Goal: Information Seeking & Learning: Learn about a topic

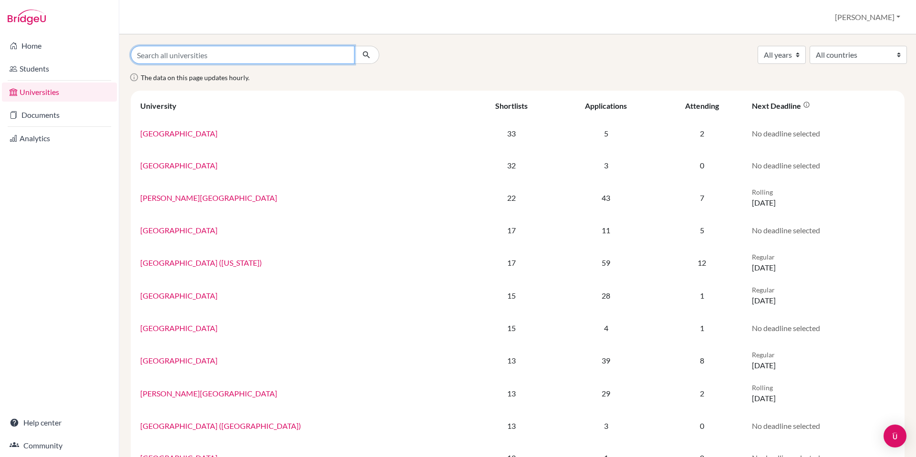
click at [200, 55] on input "Search all universities" at bounding box center [243, 55] width 224 height 18
type input "[GEOGRAPHIC_DATA][US_STATE]"
click at [354, 46] on button "submit" at bounding box center [366, 55] width 25 height 18
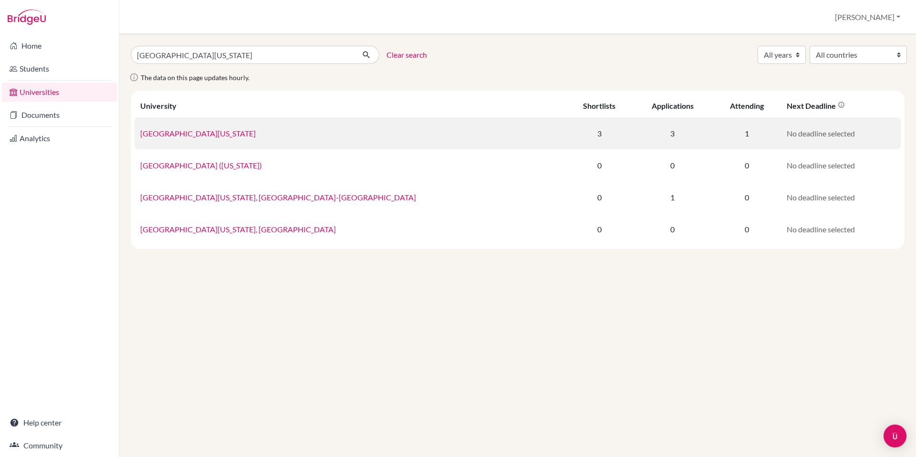
click at [212, 130] on link "[GEOGRAPHIC_DATA][US_STATE]" at bounding box center [197, 133] width 115 height 9
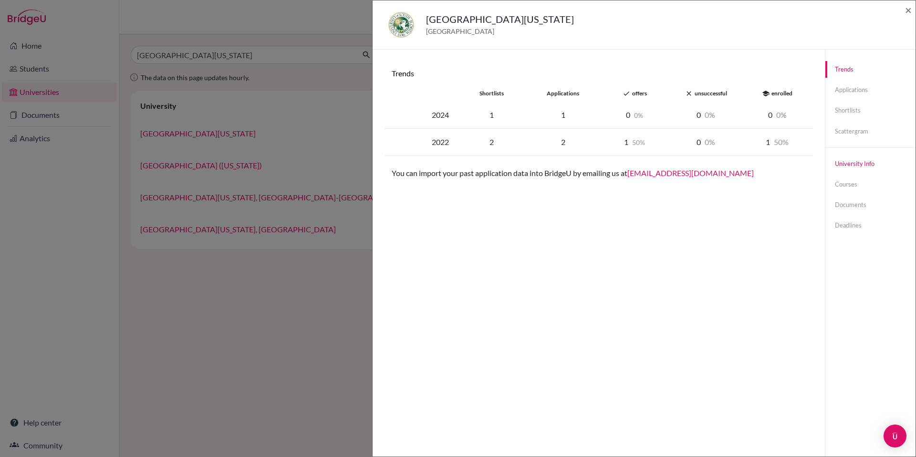
click at [831, 161] on link "University info" at bounding box center [870, 164] width 90 height 17
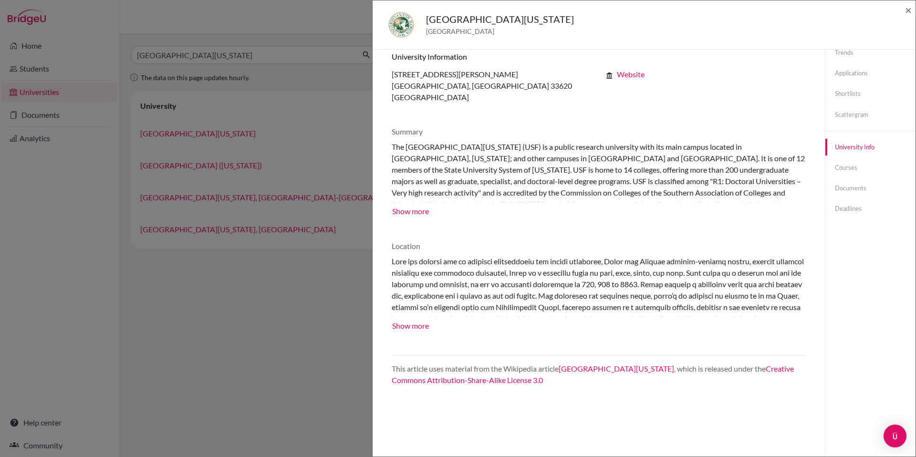
scroll to position [18, 0]
click at [845, 168] on link "Courses" at bounding box center [870, 166] width 90 height 17
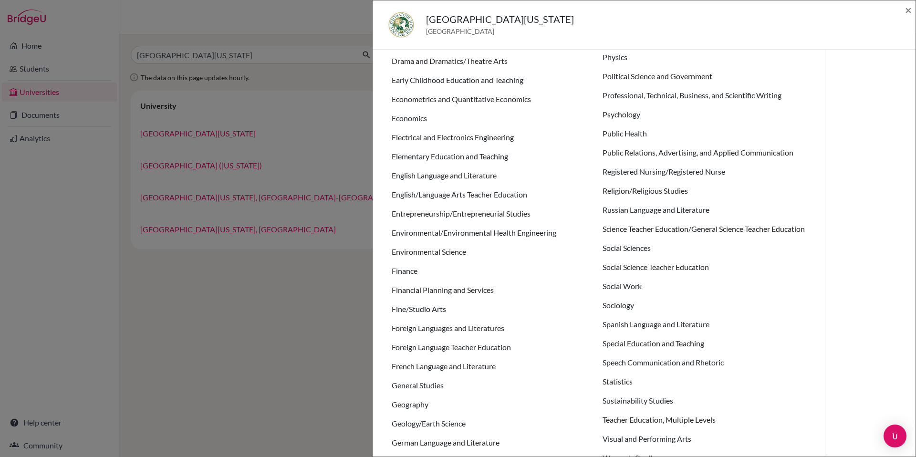
scroll to position [0, 0]
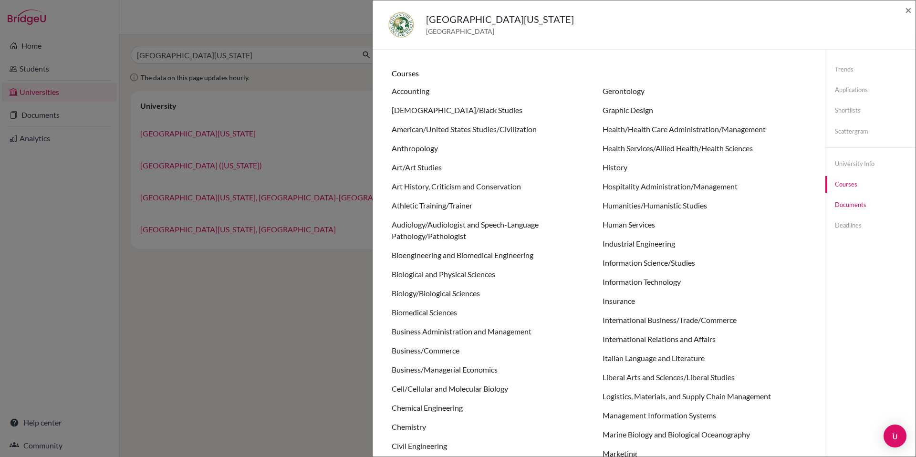
click at [850, 207] on link "Documents" at bounding box center [870, 205] width 90 height 17
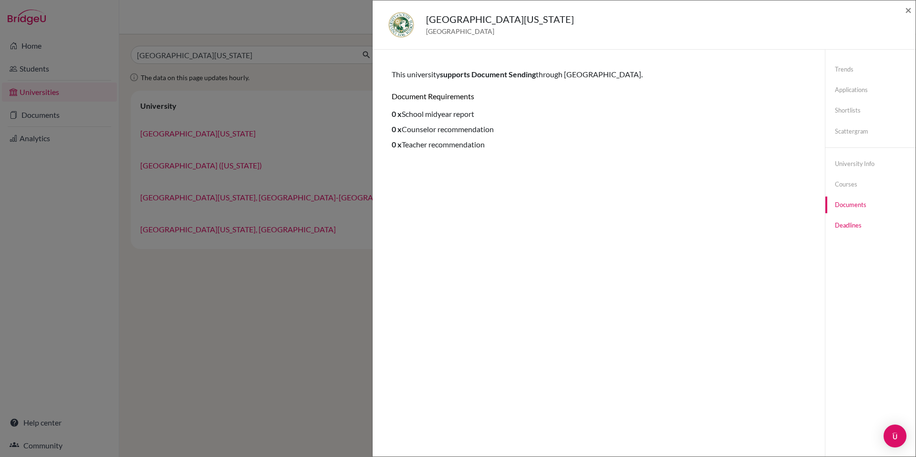
click at [845, 225] on link "Deadlines" at bounding box center [870, 225] width 90 height 17
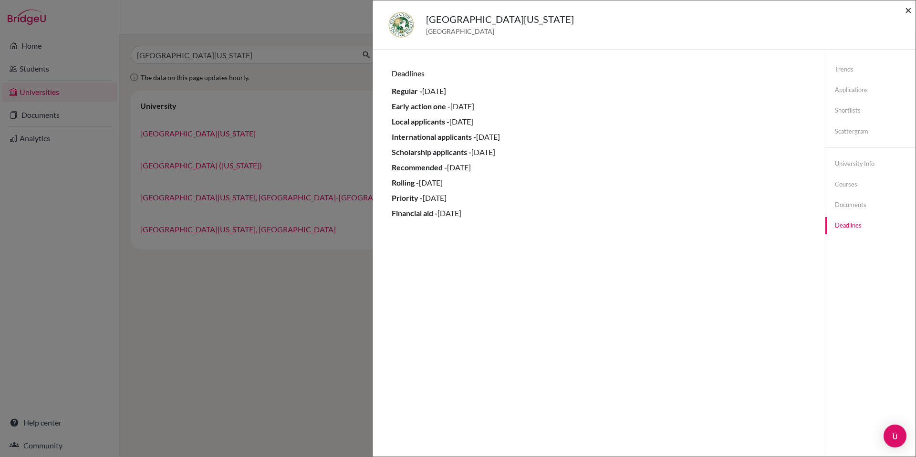
click at [910, 10] on span "×" at bounding box center [908, 10] width 7 height 14
